Goal: Information Seeking & Learning: Learn about a topic

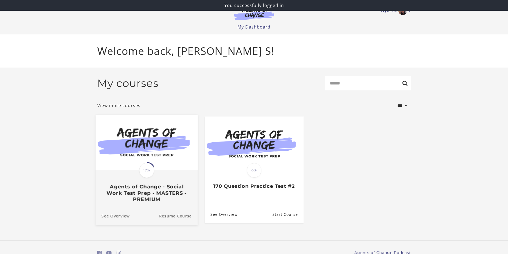
click at [170, 145] on img at bounding box center [146, 141] width 102 height 55
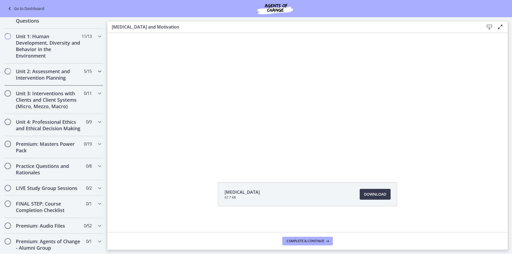
scroll to position [417, 0]
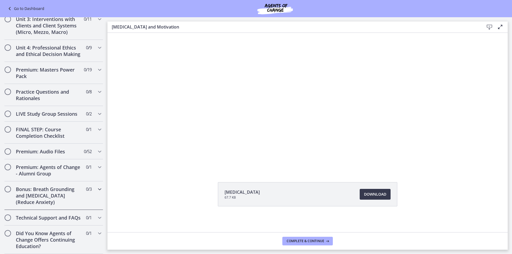
click at [72, 187] on h2 "Bonus: Breath Grounding and [MEDICAL_DATA] (Reduce Anxiety)" at bounding box center [49, 195] width 66 height 19
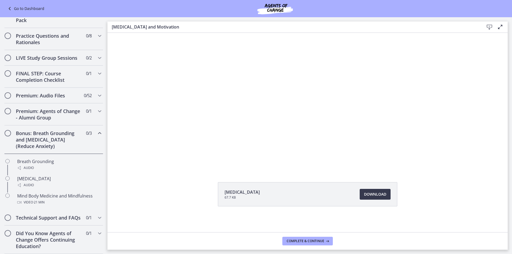
scroll to position [204, 0]
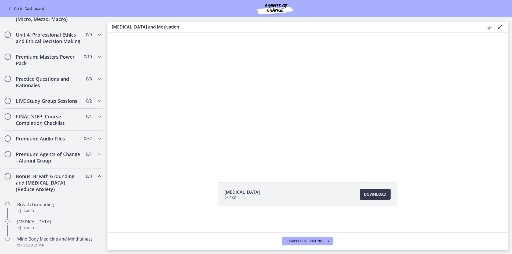
click at [72, 187] on h2 "Bonus: Breath Grounding and [MEDICAL_DATA] (Reduce Anxiety)" at bounding box center [49, 182] width 66 height 19
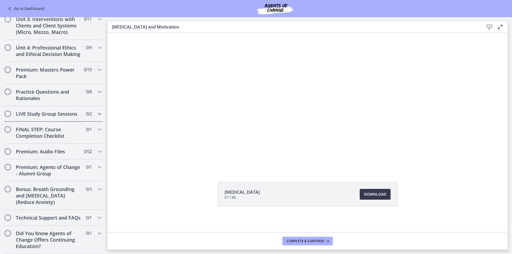
click at [72, 106] on div "LIVE Study Group Sessions 0 / 2 Completed" at bounding box center [53, 114] width 99 height 16
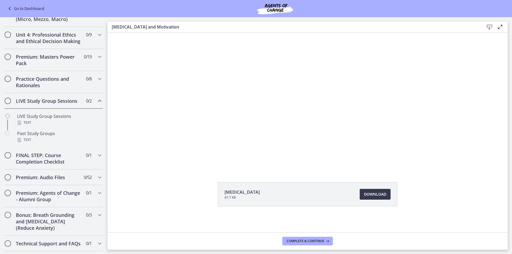
click at [72, 104] on div "LIVE Study Group Sessions 0 / 2 Completed" at bounding box center [53, 101] width 99 height 16
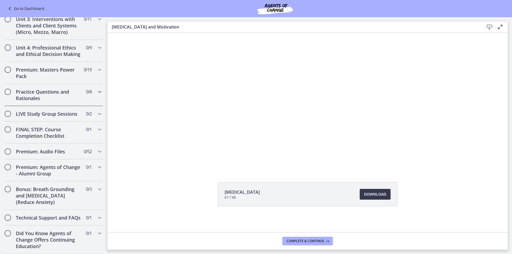
click at [69, 89] on h2 "Practice Questions and Rationales" at bounding box center [49, 94] width 66 height 13
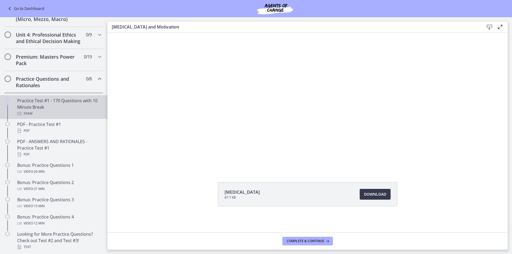
click at [52, 102] on link "Practice Test #1 - 170 Questions with 10 Minute Break Exam" at bounding box center [53, 107] width 107 height 24
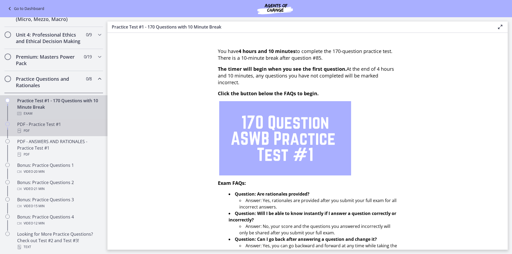
click at [64, 134] on div "PDF" at bounding box center [59, 130] width 84 height 6
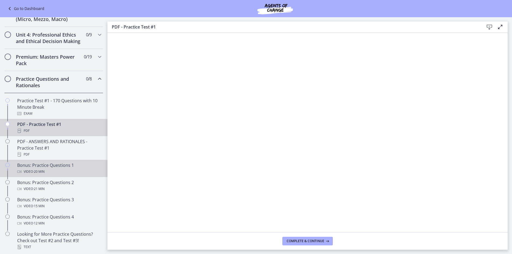
click at [84, 175] on div "Video · 20 min" at bounding box center [59, 171] width 84 height 6
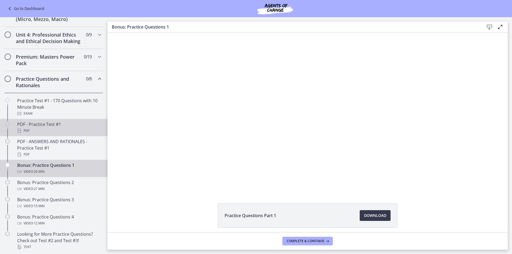
click at [59, 134] on div "PDF" at bounding box center [59, 130] width 84 height 6
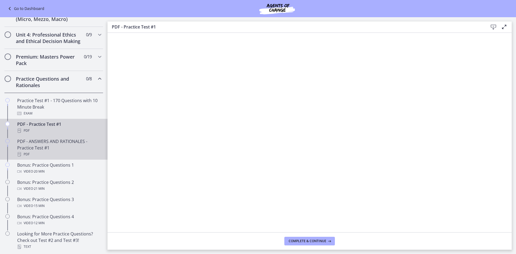
click at [27, 157] on div "PDF" at bounding box center [59, 154] width 84 height 6
click at [66, 134] on div "PDF" at bounding box center [59, 130] width 84 height 6
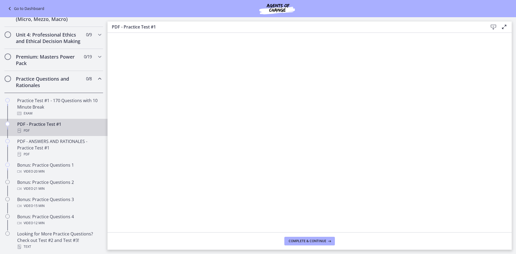
click at [508, 24] on div "PDF - Practice Test #1 Download Enable fullscreen" at bounding box center [309, 26] width 404 height 11
click at [505, 27] on icon at bounding box center [504, 27] width 6 height 6
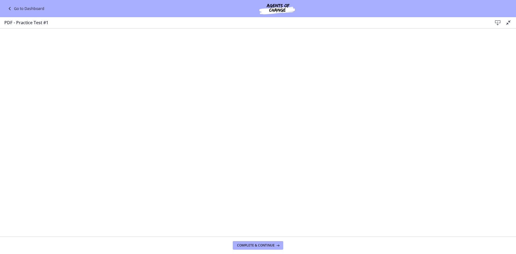
click at [496, 22] on icon at bounding box center [497, 23] width 6 height 6
